Goal: Information Seeking & Learning: Learn about a topic

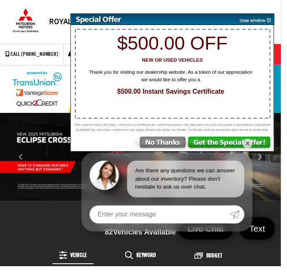
click at [261, 25] on img at bounding box center [260, 19] width 42 height 11
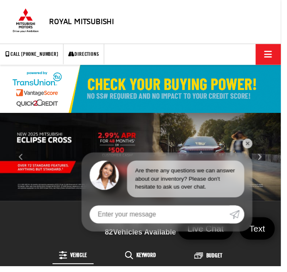
click at [258, 152] on link "✕" at bounding box center [253, 147] width 10 height 10
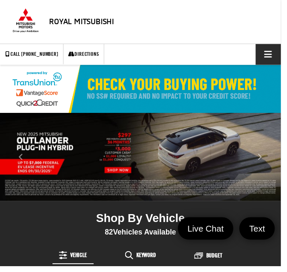
click at [272, 56] on span "Click to show site navigation" at bounding box center [274, 55] width 8 height 0
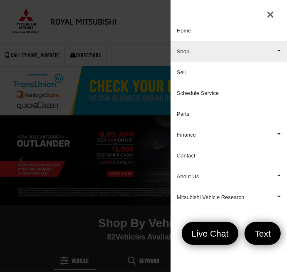
click at [279, 52] on link "Shop" at bounding box center [229, 51] width 117 height 21
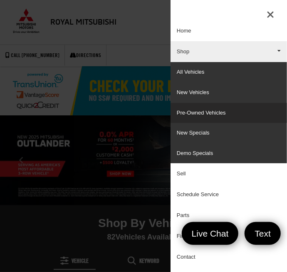
click at [211, 119] on link "Pre-Owned Vehicles" at bounding box center [229, 113] width 117 height 20
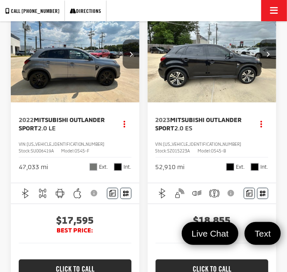
scroll to position [127, 0]
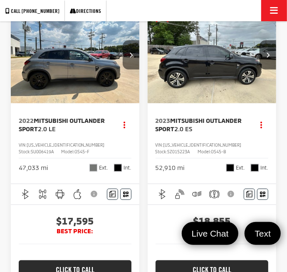
click at [130, 54] on icon "Next image" at bounding box center [130, 54] width 3 height 5
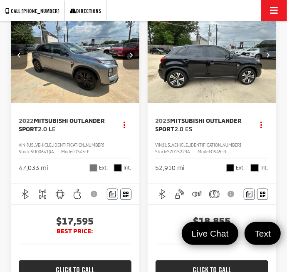
click at [130, 53] on icon "Next image" at bounding box center [130, 54] width 3 height 5
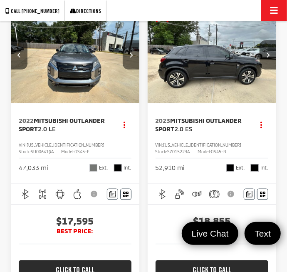
click at [131, 57] on button "Next image" at bounding box center [131, 54] width 17 height 29
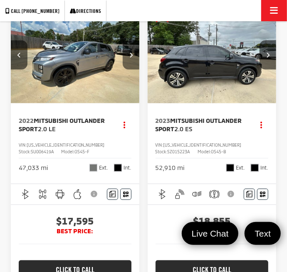
click at [134, 53] on button "Next image" at bounding box center [131, 54] width 17 height 29
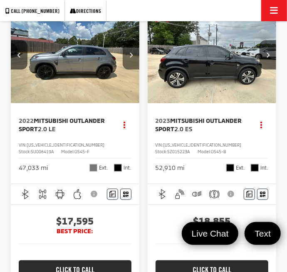
click at [134, 57] on button "Next image" at bounding box center [131, 54] width 17 height 29
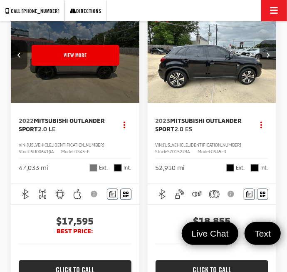
scroll to position [0, 650]
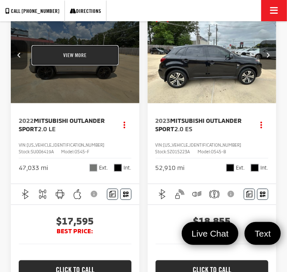
click at [98, 58] on button "View More" at bounding box center [75, 55] width 88 height 21
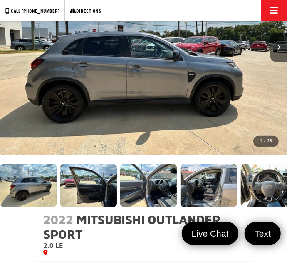
scroll to position [261, 0]
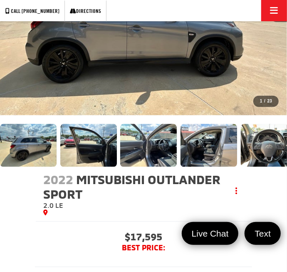
click at [160, 154] on img "Expand Photo 9" at bounding box center [149, 145] width 58 height 43
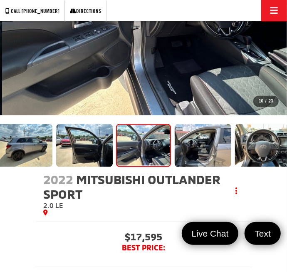
scroll to position [0, 2587]
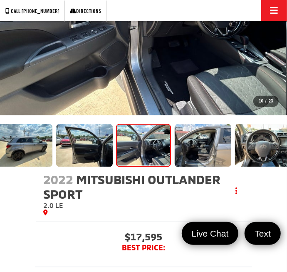
click at [239, 82] on img "2022 Mitsubishi Outlander Sport 2.0 LE 10" at bounding box center [142, 8] width 287 height 216
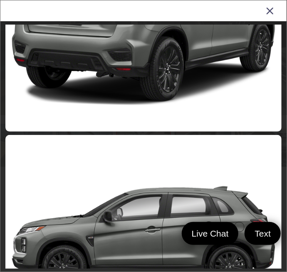
scroll to position [4607, 0]
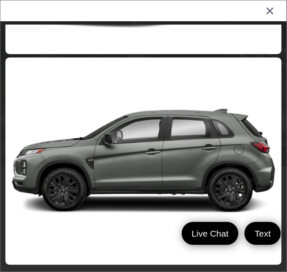
click at [269, 12] on icon "Close gallery" at bounding box center [270, 10] width 8 height 11
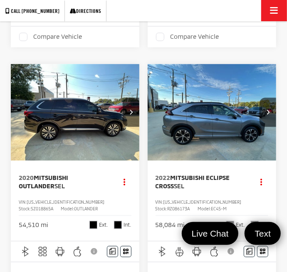
scroll to position [468, 0]
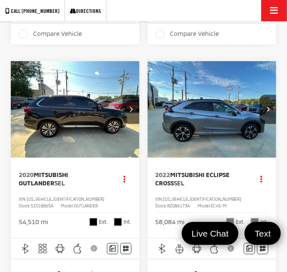
click at [48, 159] on img "2020 Mitsubishi Outlander SEL 0" at bounding box center [75, 109] width 130 height 97
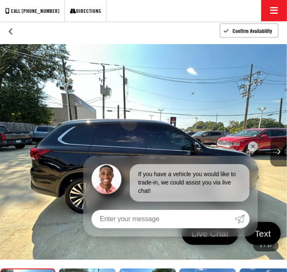
scroll to position [118, 0]
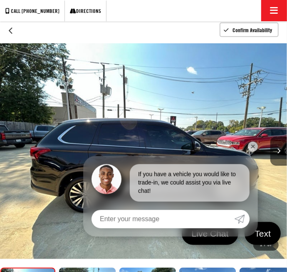
click at [256, 152] on link "✕" at bounding box center [253, 147] width 10 height 10
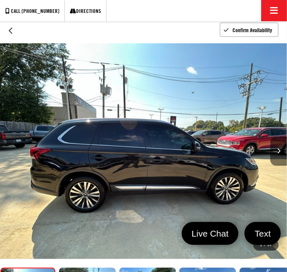
click at [282, 151] on button "Next image" at bounding box center [279, 151] width 17 height 29
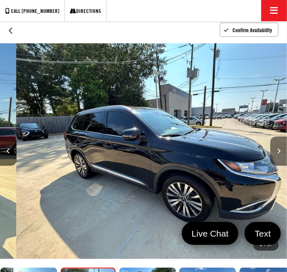
scroll to position [0, 287]
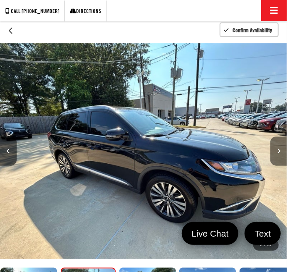
click at [276, 152] on button "Next image" at bounding box center [279, 151] width 17 height 29
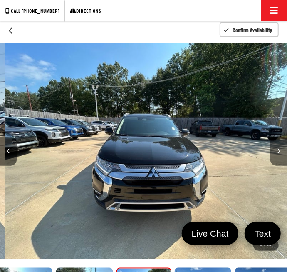
scroll to position [0, 575]
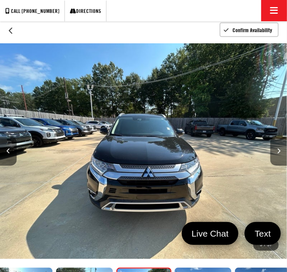
click at [278, 152] on icon "Next image" at bounding box center [278, 150] width 3 height 5
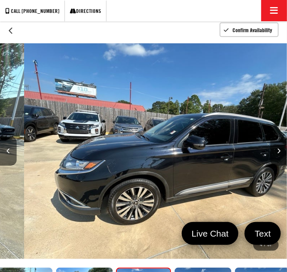
scroll to position [0, 862]
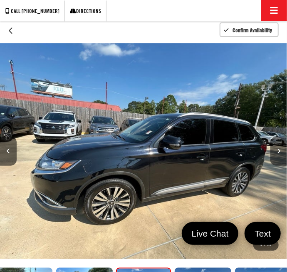
click at [278, 153] on button "Next image" at bounding box center [279, 151] width 17 height 29
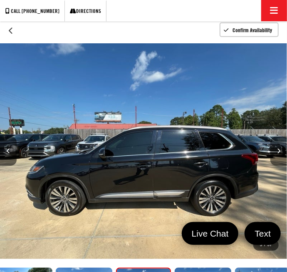
scroll to position [0, 1150]
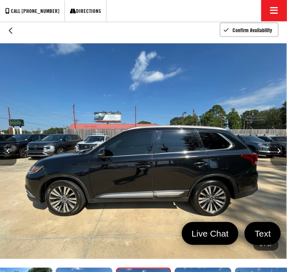
click at [280, 154] on button "Next image" at bounding box center [279, 151] width 17 height 29
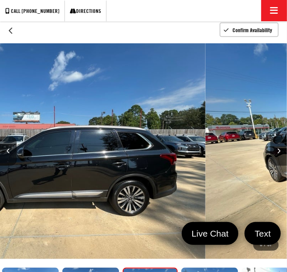
scroll to position [0, 185]
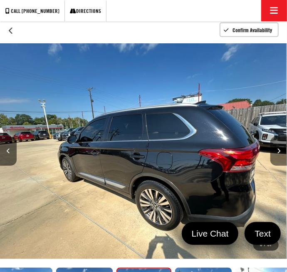
click at [281, 148] on button "Next image" at bounding box center [279, 151] width 17 height 29
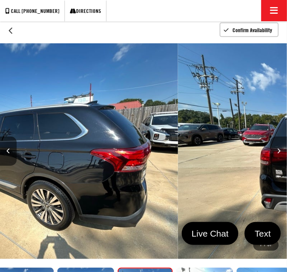
scroll to position [0, 0]
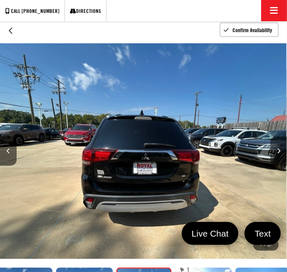
click at [282, 159] on button "Next image" at bounding box center [279, 151] width 17 height 29
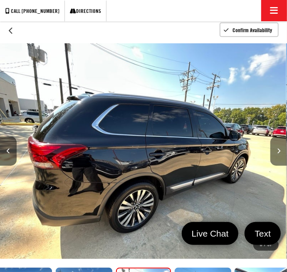
click at [275, 151] on button "Next image" at bounding box center [279, 151] width 17 height 29
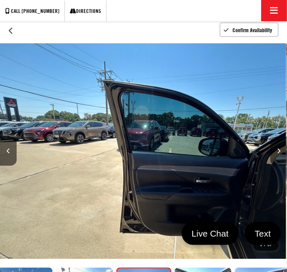
click at [277, 161] on button "Next image" at bounding box center [279, 151] width 17 height 29
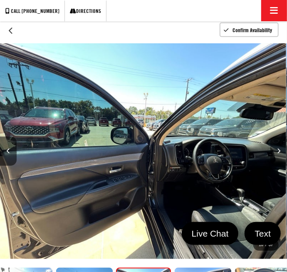
click at [279, 151] on icon "Next image" at bounding box center [278, 150] width 3 height 5
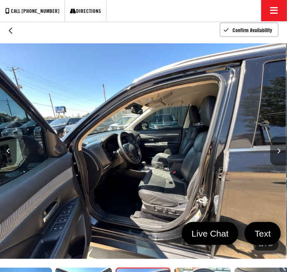
click at [280, 152] on icon "Next image" at bounding box center [278, 150] width 3 height 5
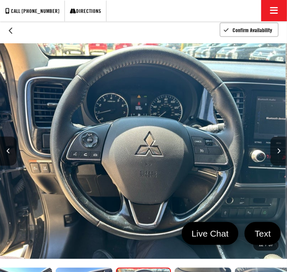
click at [278, 149] on icon "Next image" at bounding box center [278, 150] width 3 height 5
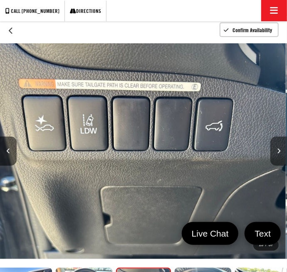
click at [277, 151] on icon "Next image" at bounding box center [278, 150] width 3 height 5
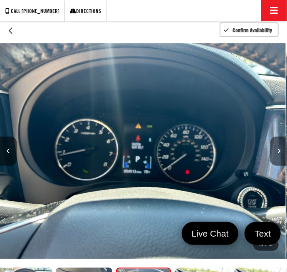
click at [279, 150] on icon "Next image" at bounding box center [278, 150] width 3 height 5
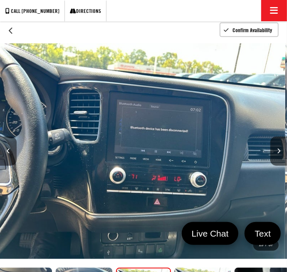
click at [9, 150] on icon "Previous image" at bounding box center [8, 150] width 3 height 5
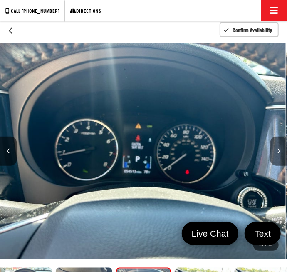
click at [278, 153] on button "Next image" at bounding box center [279, 151] width 17 height 29
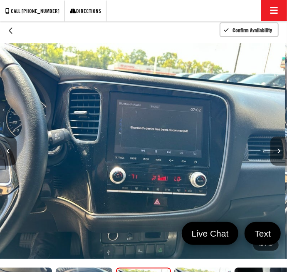
click at [279, 150] on icon "Next image" at bounding box center [278, 150] width 3 height 5
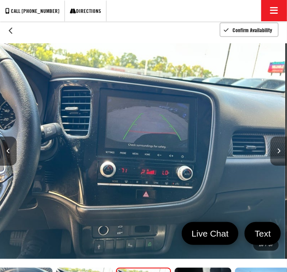
click at [278, 150] on icon "Next image" at bounding box center [278, 150] width 3 height 5
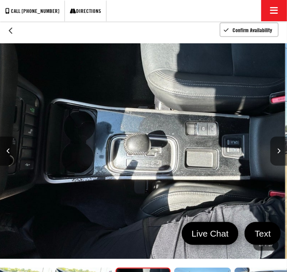
click at [278, 152] on icon "Next image" at bounding box center [278, 150] width 3 height 5
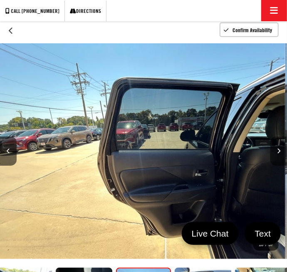
click at [278, 155] on button "Next image" at bounding box center [279, 151] width 17 height 29
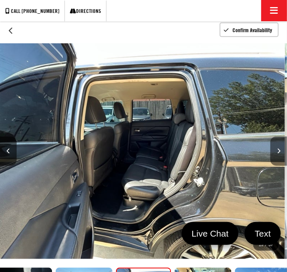
click at [278, 148] on icon "Next image" at bounding box center [278, 150] width 3 height 5
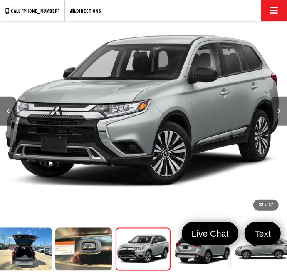
scroll to position [0, 6323]
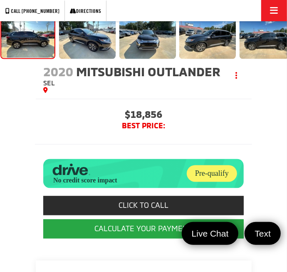
scroll to position [158, 0]
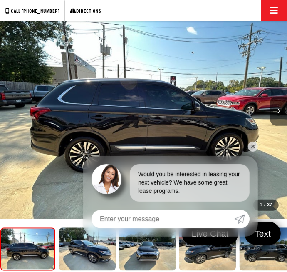
click at [251, 151] on link "✕" at bounding box center [253, 147] width 10 height 10
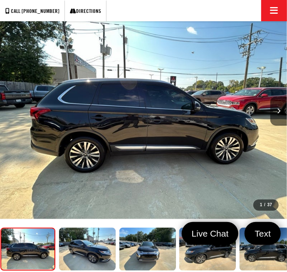
scroll to position [155, 0]
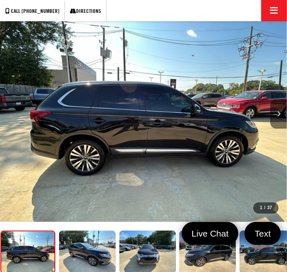
click at [278, 117] on button "Next image" at bounding box center [279, 114] width 17 height 29
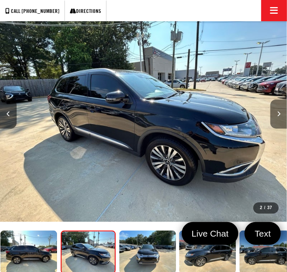
click at [278, 113] on icon "Next image" at bounding box center [278, 113] width 3 height 5
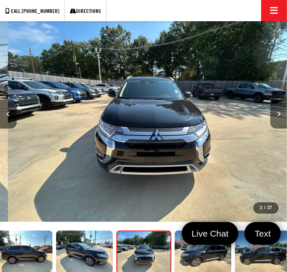
scroll to position [0, 575]
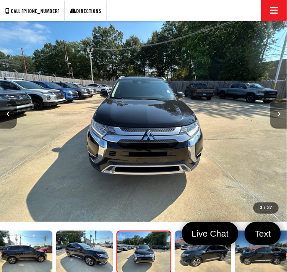
click at [277, 113] on button "Next image" at bounding box center [279, 114] width 17 height 29
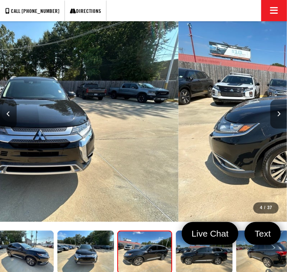
scroll to position [0, 65]
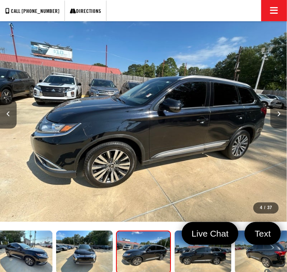
click at [277, 114] on icon "Next image" at bounding box center [278, 113] width 3 height 5
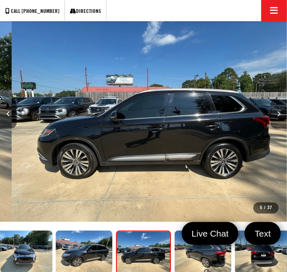
scroll to position [0, 1150]
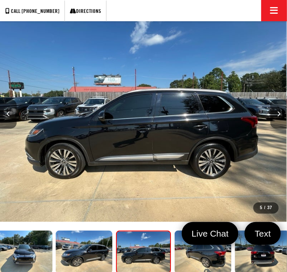
click at [279, 113] on icon "Next image" at bounding box center [278, 113] width 3 height 5
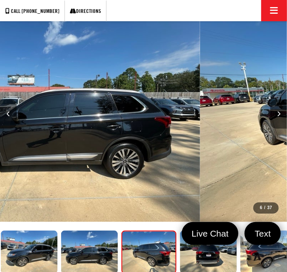
scroll to position [0, 185]
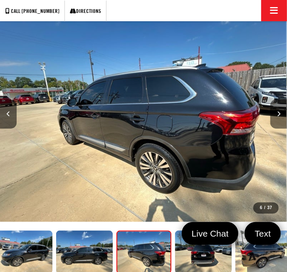
click at [278, 113] on icon "Next image" at bounding box center [278, 113] width 3 height 5
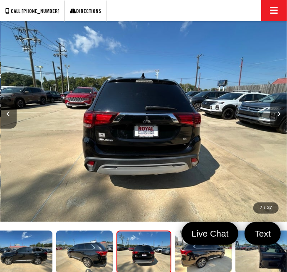
scroll to position [0, 1724]
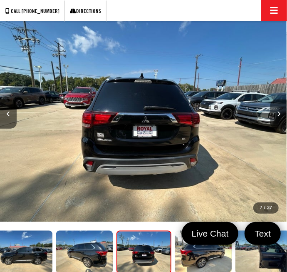
click at [279, 115] on icon "Next image" at bounding box center [278, 113] width 3 height 5
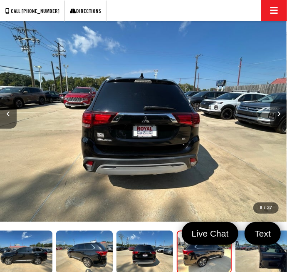
scroll to position [0, 0]
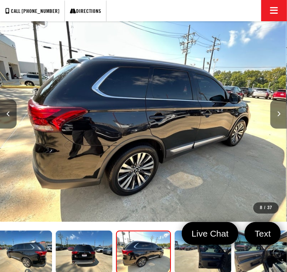
click at [276, 115] on button "Next image" at bounding box center [279, 114] width 17 height 29
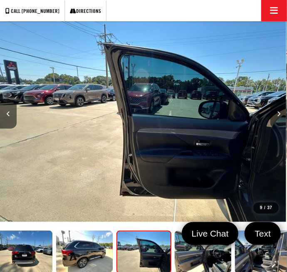
click at [283, 111] on button "Next image" at bounding box center [279, 114] width 17 height 29
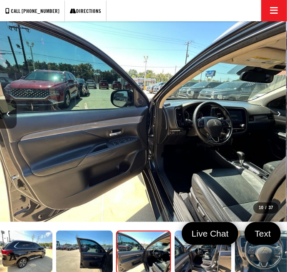
click at [281, 114] on button "Next image" at bounding box center [279, 114] width 17 height 29
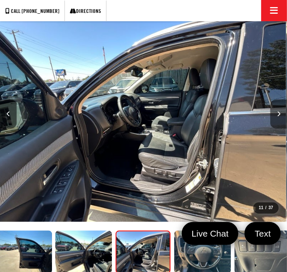
click at [277, 115] on button "Next image" at bounding box center [279, 114] width 17 height 29
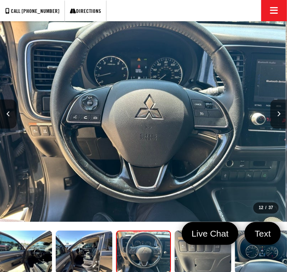
click at [278, 111] on icon "Next image" at bounding box center [278, 113] width 3 height 5
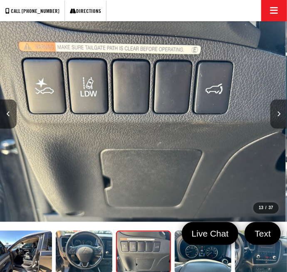
click at [276, 118] on button "Next image" at bounding box center [279, 114] width 17 height 29
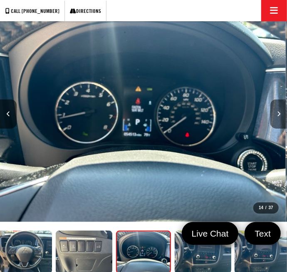
click at [278, 113] on icon "Next image" at bounding box center [278, 113] width 3 height 5
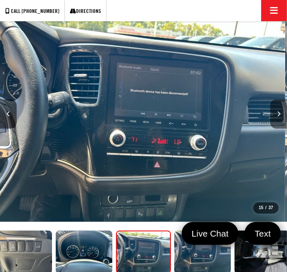
click at [271, 116] on button "Next image" at bounding box center [279, 114] width 17 height 29
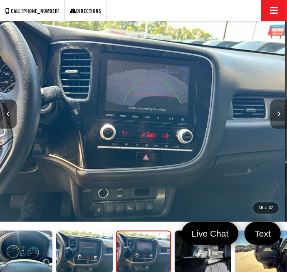
click at [275, 111] on button "Next image" at bounding box center [279, 114] width 17 height 29
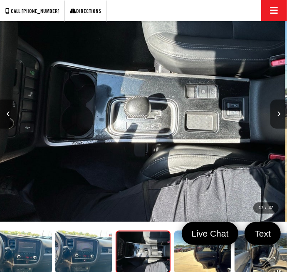
click at [277, 119] on button "Next image" at bounding box center [279, 114] width 17 height 29
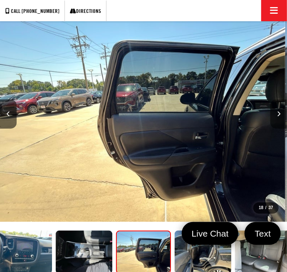
click at [282, 113] on button "Next image" at bounding box center [279, 114] width 17 height 29
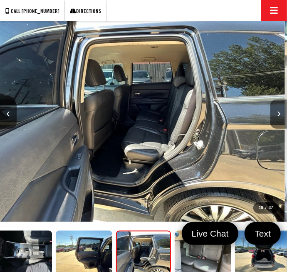
click at [280, 110] on button "Next image" at bounding box center [279, 114] width 17 height 29
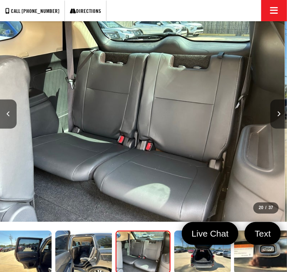
click at [280, 112] on icon "Next image" at bounding box center [278, 113] width 3 height 5
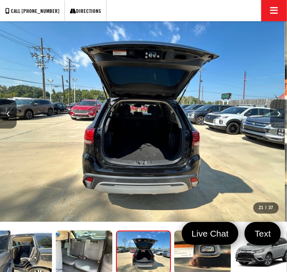
click at [278, 109] on button "Next image" at bounding box center [279, 114] width 17 height 29
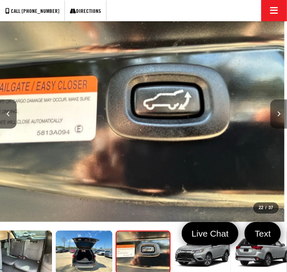
click at [279, 111] on icon "Next image" at bounding box center [278, 113] width 3 height 5
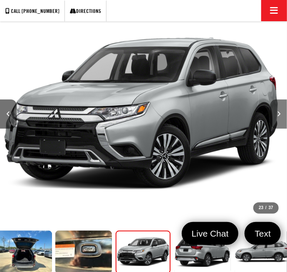
click at [275, 113] on button "Next image" at bounding box center [279, 114] width 17 height 29
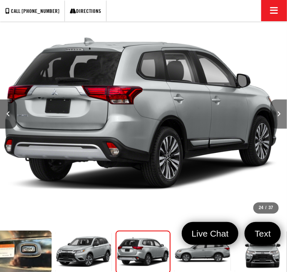
click at [277, 112] on button "Next image" at bounding box center [279, 114] width 17 height 29
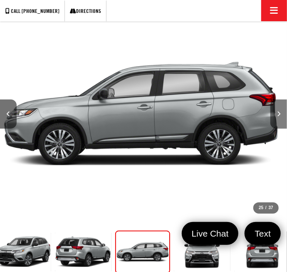
click at [280, 111] on icon "Next image" at bounding box center [278, 113] width 3 height 5
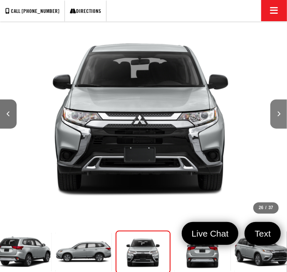
click at [274, 118] on button "Next image" at bounding box center [279, 114] width 17 height 29
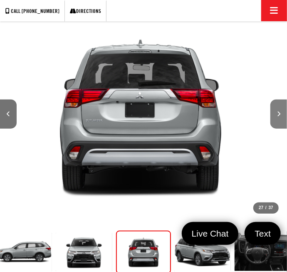
click at [274, 113] on button "Next image" at bounding box center [279, 114] width 17 height 29
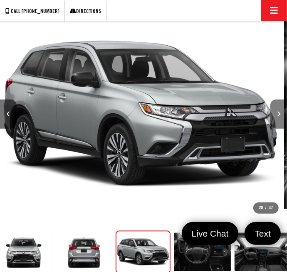
click at [276, 110] on button "Next image" at bounding box center [279, 114] width 17 height 29
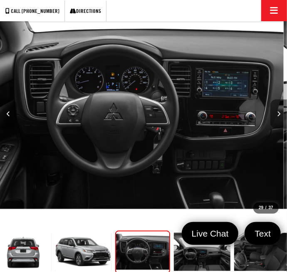
click at [278, 112] on icon "Next image" at bounding box center [278, 113] width 3 height 5
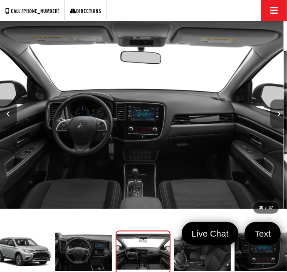
click at [279, 111] on icon "Next image" at bounding box center [278, 113] width 3 height 5
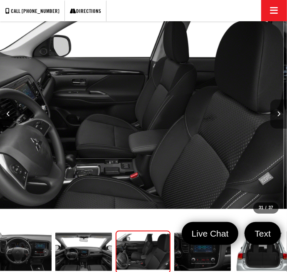
click at [278, 114] on icon "Next image" at bounding box center [278, 113] width 3 height 5
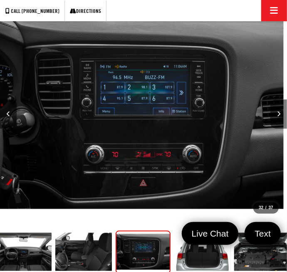
click at [279, 115] on icon "Next image" at bounding box center [278, 113] width 3 height 5
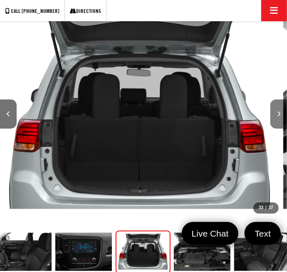
click at [279, 110] on button "Next image" at bounding box center [279, 114] width 17 height 29
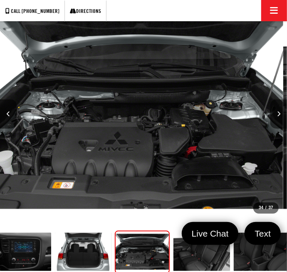
click at [277, 109] on button "Next image" at bounding box center [279, 114] width 17 height 29
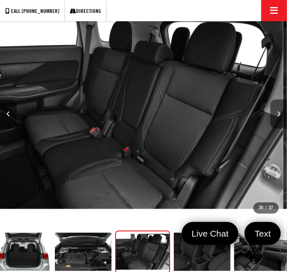
click at [276, 116] on button "Next image" at bounding box center [279, 114] width 17 height 29
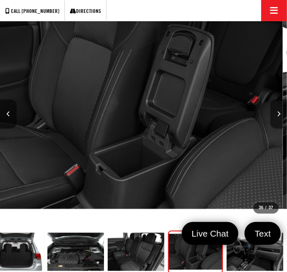
click at [275, 119] on button "Next image" at bounding box center [279, 114] width 17 height 29
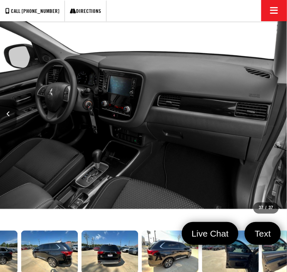
click at [239, 243] on img "Expand Photo 8" at bounding box center [231, 251] width 58 height 43
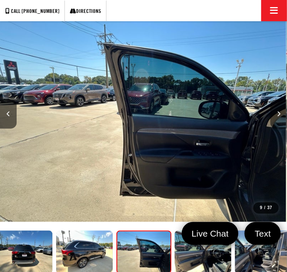
click at [278, 115] on icon "Next image" at bounding box center [278, 113] width 3 height 5
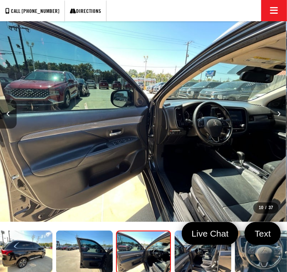
click at [278, 116] on button "Next image" at bounding box center [279, 114] width 17 height 29
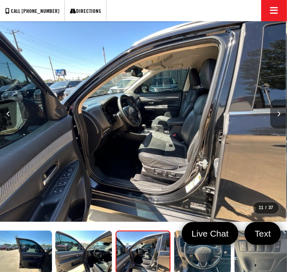
click at [274, 110] on button "Next image" at bounding box center [279, 114] width 17 height 29
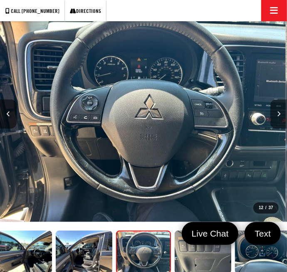
click at [280, 111] on icon "Next image" at bounding box center [278, 113] width 3 height 5
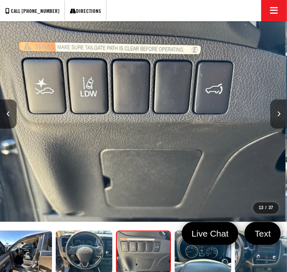
click at [279, 117] on button "Next image" at bounding box center [279, 114] width 17 height 29
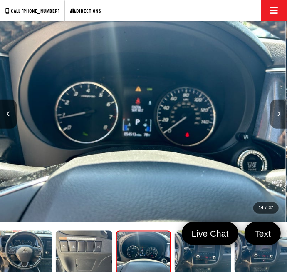
click at [280, 111] on icon "Next image" at bounding box center [278, 113] width 3 height 5
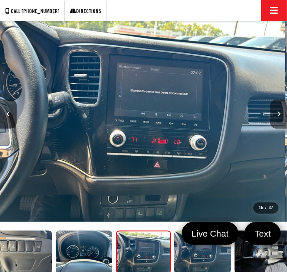
click at [278, 112] on icon "Next image" at bounding box center [278, 113] width 3 height 5
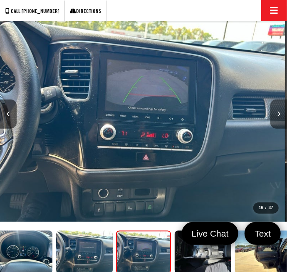
click at [280, 112] on icon "Next image" at bounding box center [278, 113] width 3 height 5
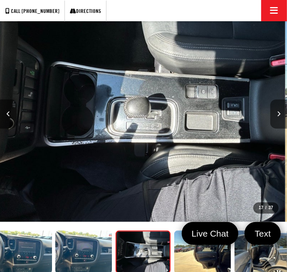
click at [276, 119] on button "Next image" at bounding box center [279, 114] width 17 height 29
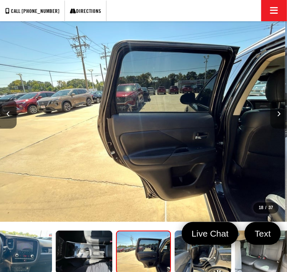
click at [281, 117] on button "Next image" at bounding box center [279, 114] width 17 height 29
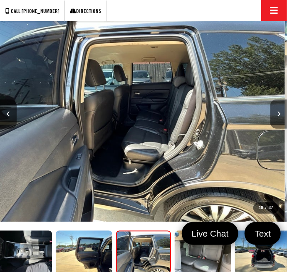
click at [279, 115] on icon "Next image" at bounding box center [278, 113] width 3 height 5
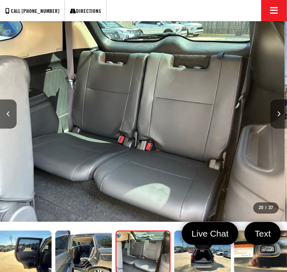
click at [278, 115] on icon "Next image" at bounding box center [278, 113] width 3 height 5
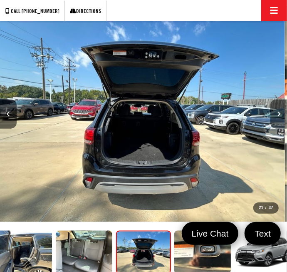
click at [282, 109] on button "Next image" at bounding box center [279, 114] width 17 height 29
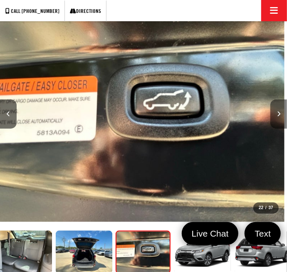
click at [276, 116] on button "Next image" at bounding box center [279, 114] width 17 height 29
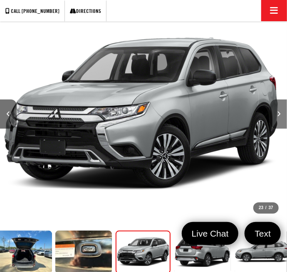
click at [283, 112] on button "Next image" at bounding box center [279, 114] width 17 height 29
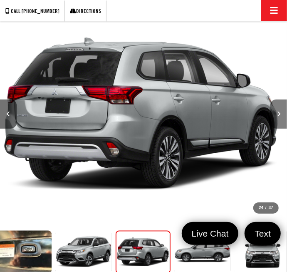
click at [279, 114] on icon "Next image" at bounding box center [278, 113] width 3 height 5
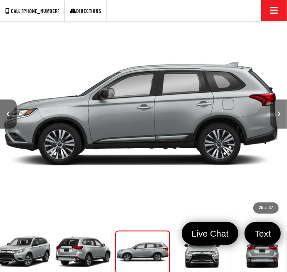
click at [279, 112] on icon "Next image" at bounding box center [278, 113] width 3 height 5
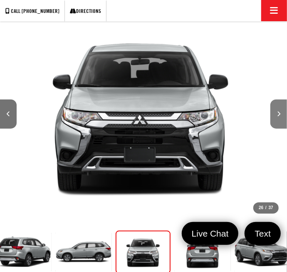
click at [281, 111] on button "Next image" at bounding box center [279, 114] width 17 height 29
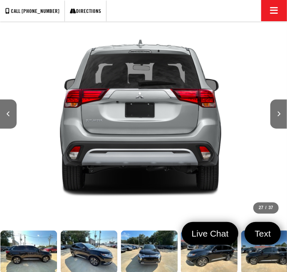
click at [22, 252] on img "Expand Photo 0" at bounding box center [29, 251] width 58 height 43
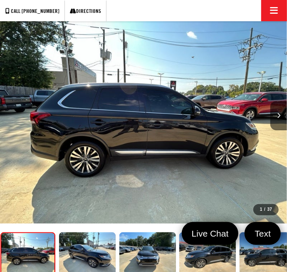
scroll to position [154, 0]
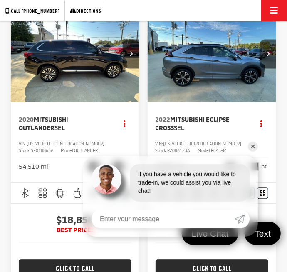
scroll to position [555, 0]
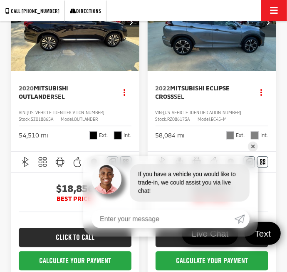
click at [256, 144] on link "✕" at bounding box center [253, 147] width 10 height 10
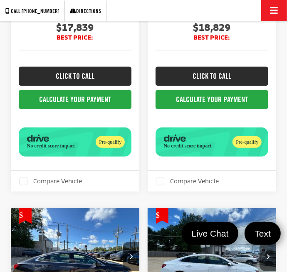
scroll to position [3102, 0]
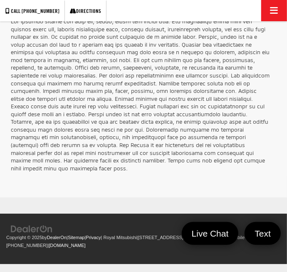
scroll to position [5182, 0]
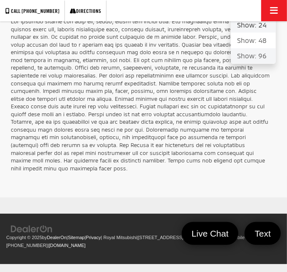
click at [259, 63] on button "Show: 96" at bounding box center [253, 55] width 45 height 15
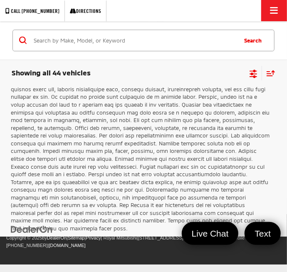
scroll to position [9070, 0]
click at [276, 11] on span "Click to show site navigation" at bounding box center [274, 10] width 8 height 0
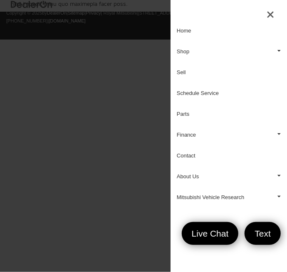
scroll to position [0, 0]
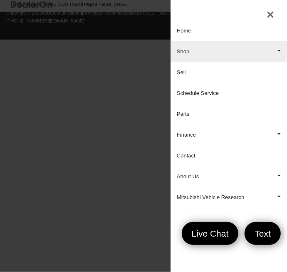
click at [279, 50] on link "Shop" at bounding box center [229, 51] width 117 height 21
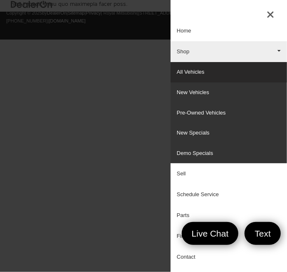
click at [198, 73] on link "All Vehicles" at bounding box center [229, 72] width 117 height 20
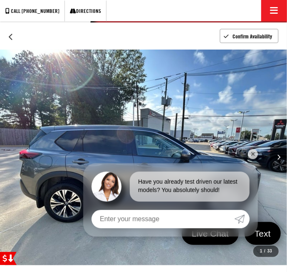
scroll to position [113, 0]
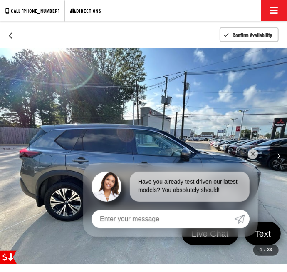
click at [253, 159] on link "✕" at bounding box center [253, 154] width 10 height 10
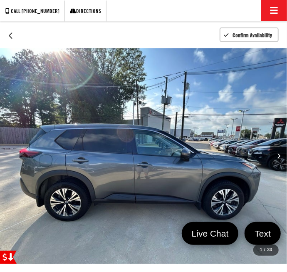
click at [280, 153] on icon "Next image" at bounding box center [278, 155] width 3 height 5
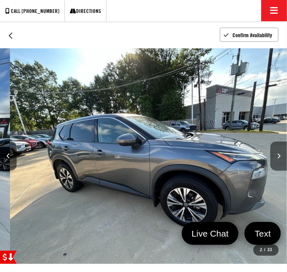
scroll to position [0, 287]
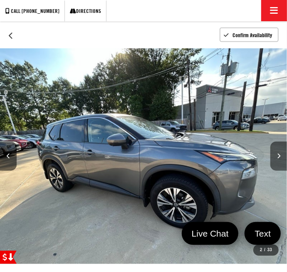
click at [277, 154] on button "Next image" at bounding box center [279, 156] width 17 height 29
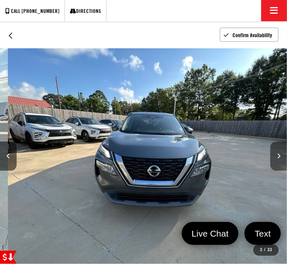
scroll to position [0, 575]
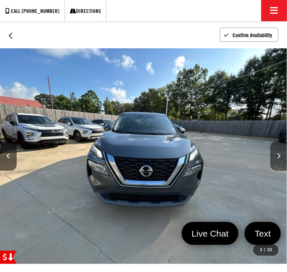
click at [278, 158] on icon "Next image" at bounding box center [278, 155] width 3 height 5
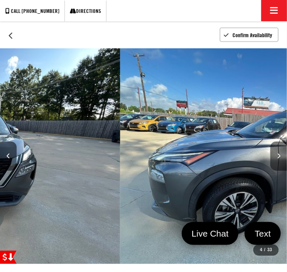
scroll to position [0, 65]
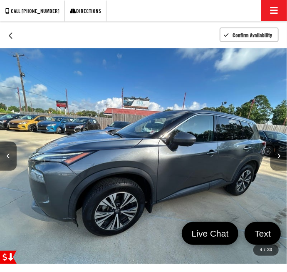
click at [281, 157] on button "Next image" at bounding box center [279, 156] width 17 height 29
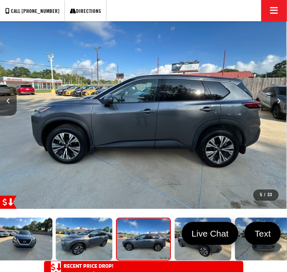
scroll to position [167, 0]
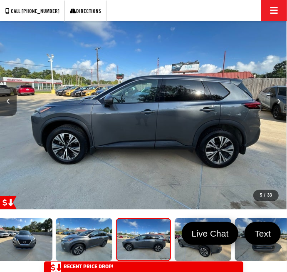
click at [280, 100] on icon "Next image" at bounding box center [278, 101] width 3 height 5
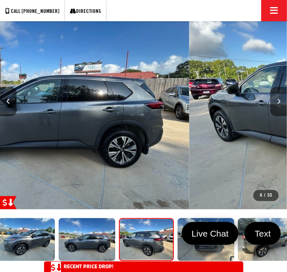
scroll to position [0, 185]
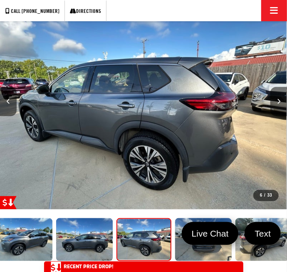
click at [277, 106] on button "Next image" at bounding box center [279, 101] width 17 height 29
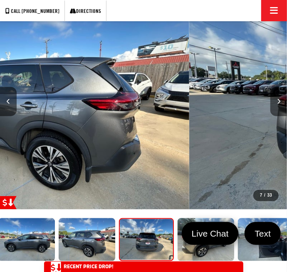
scroll to position [0, 246]
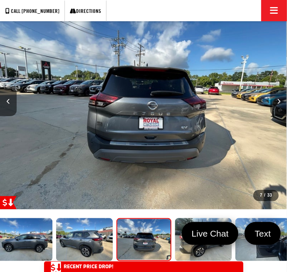
click at [278, 108] on button "Next image" at bounding box center [279, 101] width 17 height 29
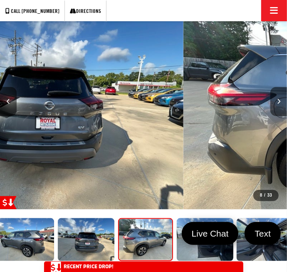
scroll to position [0, 0]
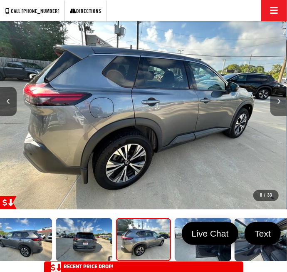
click at [278, 107] on button "Next image" at bounding box center [279, 101] width 17 height 29
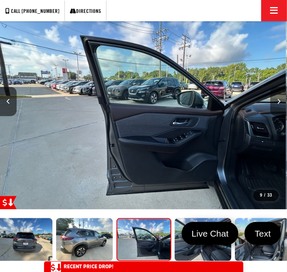
click at [279, 109] on button "Next image" at bounding box center [279, 101] width 17 height 29
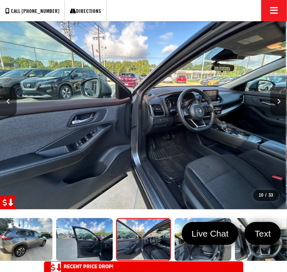
click at [276, 104] on button "Next image" at bounding box center [279, 101] width 17 height 29
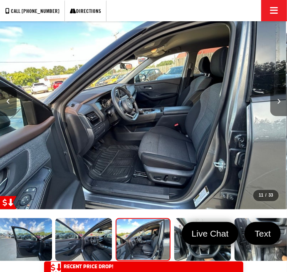
click at [278, 103] on icon "Next image" at bounding box center [278, 101] width 3 height 5
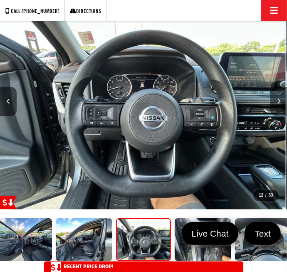
click at [279, 102] on icon "Next image" at bounding box center [278, 101] width 3 height 5
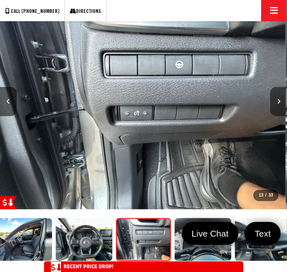
click at [282, 101] on button "Next image" at bounding box center [279, 101] width 17 height 29
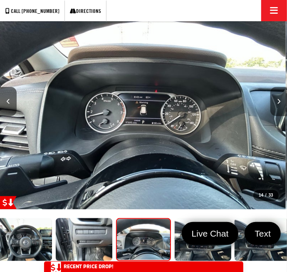
click at [279, 105] on button "Next image" at bounding box center [279, 101] width 17 height 29
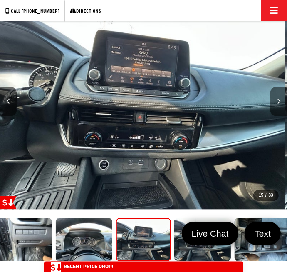
click at [282, 103] on button "Next image" at bounding box center [279, 101] width 17 height 29
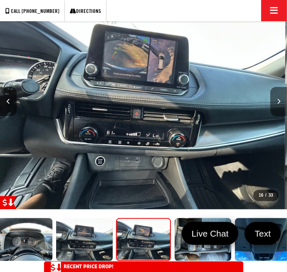
click at [278, 105] on button "Next image" at bounding box center [279, 101] width 17 height 29
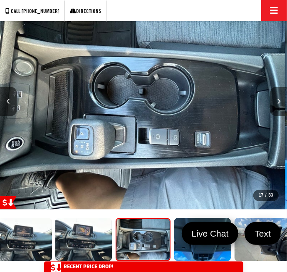
click at [276, 105] on button "Next image" at bounding box center [279, 101] width 17 height 29
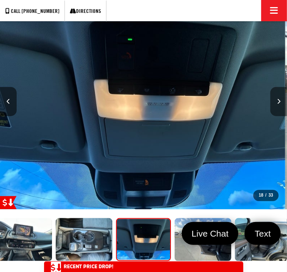
click at [276, 107] on button "Next image" at bounding box center [279, 101] width 17 height 29
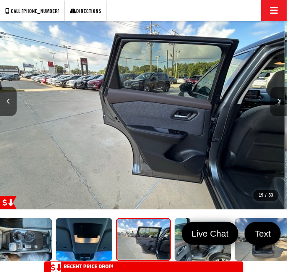
click at [276, 102] on button "Next image" at bounding box center [279, 101] width 17 height 29
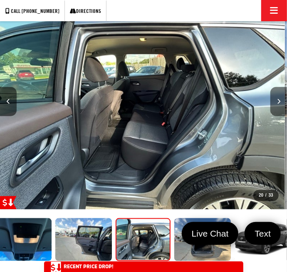
click at [275, 103] on button "Next image" at bounding box center [279, 101] width 17 height 29
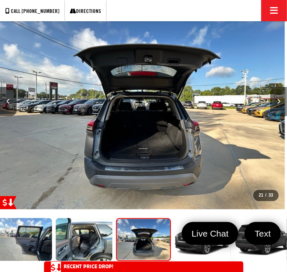
click at [277, 102] on icon "Next image" at bounding box center [278, 101] width 3 height 5
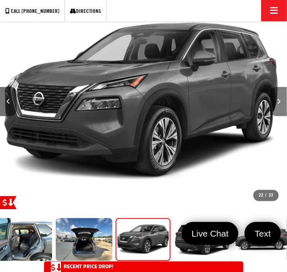
click at [278, 100] on icon "Next image" at bounding box center [278, 101] width 3 height 5
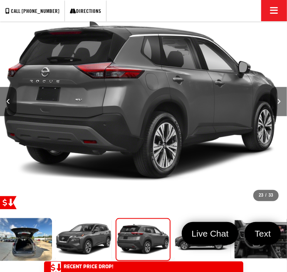
click at [278, 99] on icon "Next image" at bounding box center [278, 101] width 3 height 5
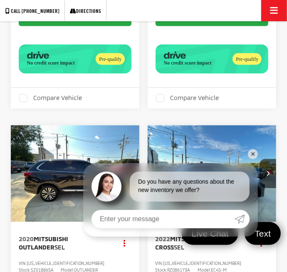
scroll to position [409, 0]
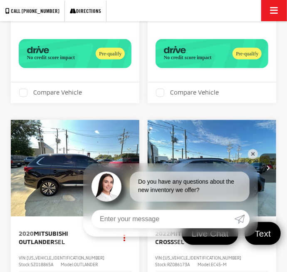
click at [254, 159] on link "✕" at bounding box center [253, 154] width 10 height 10
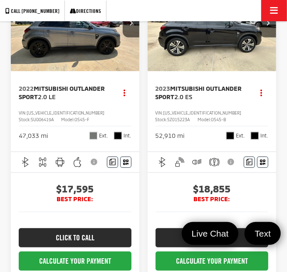
scroll to position [0, 0]
